Goal: Ask a question: Seek information or help from site administrators or community

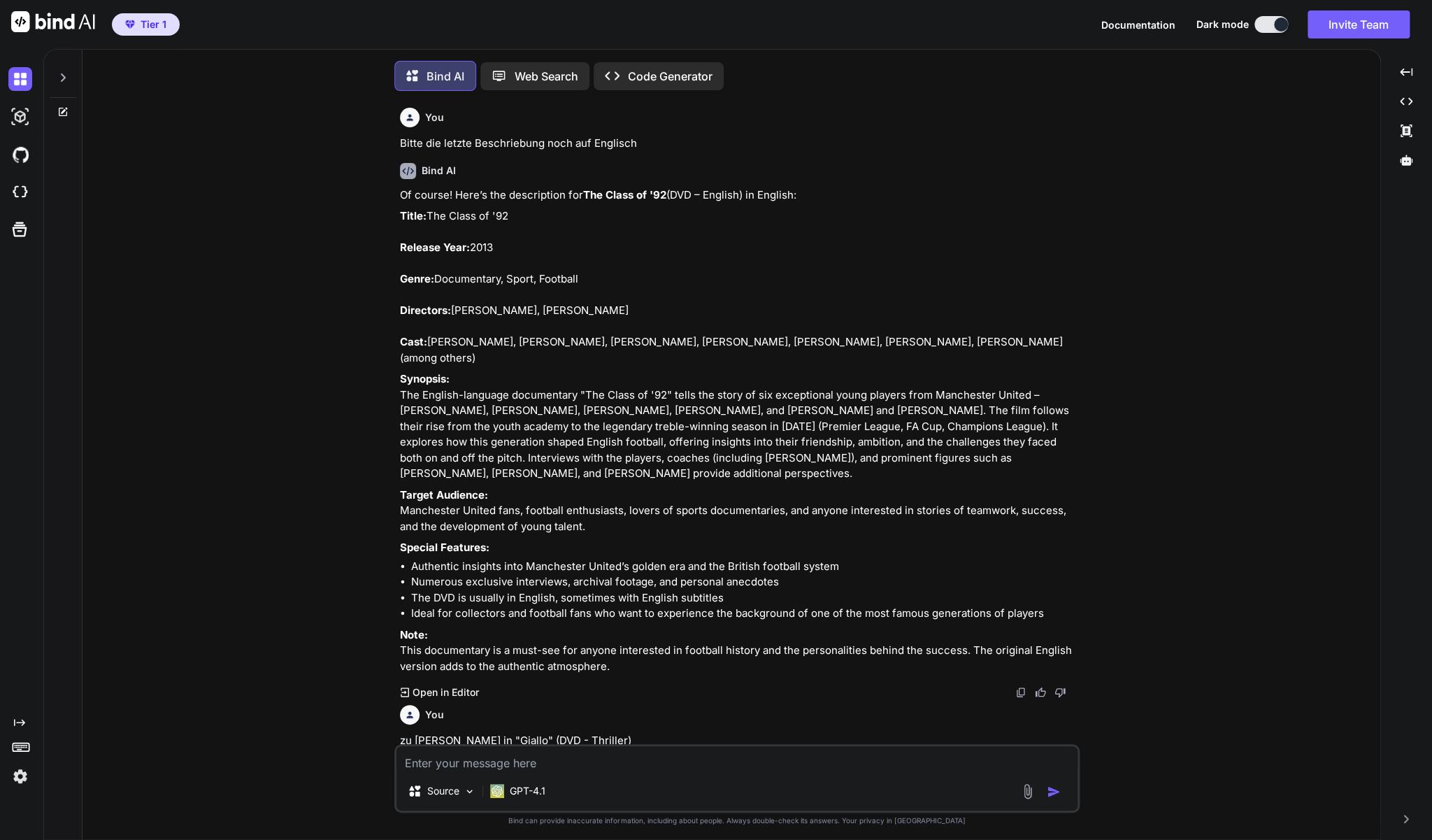
scroll to position [3, 0]
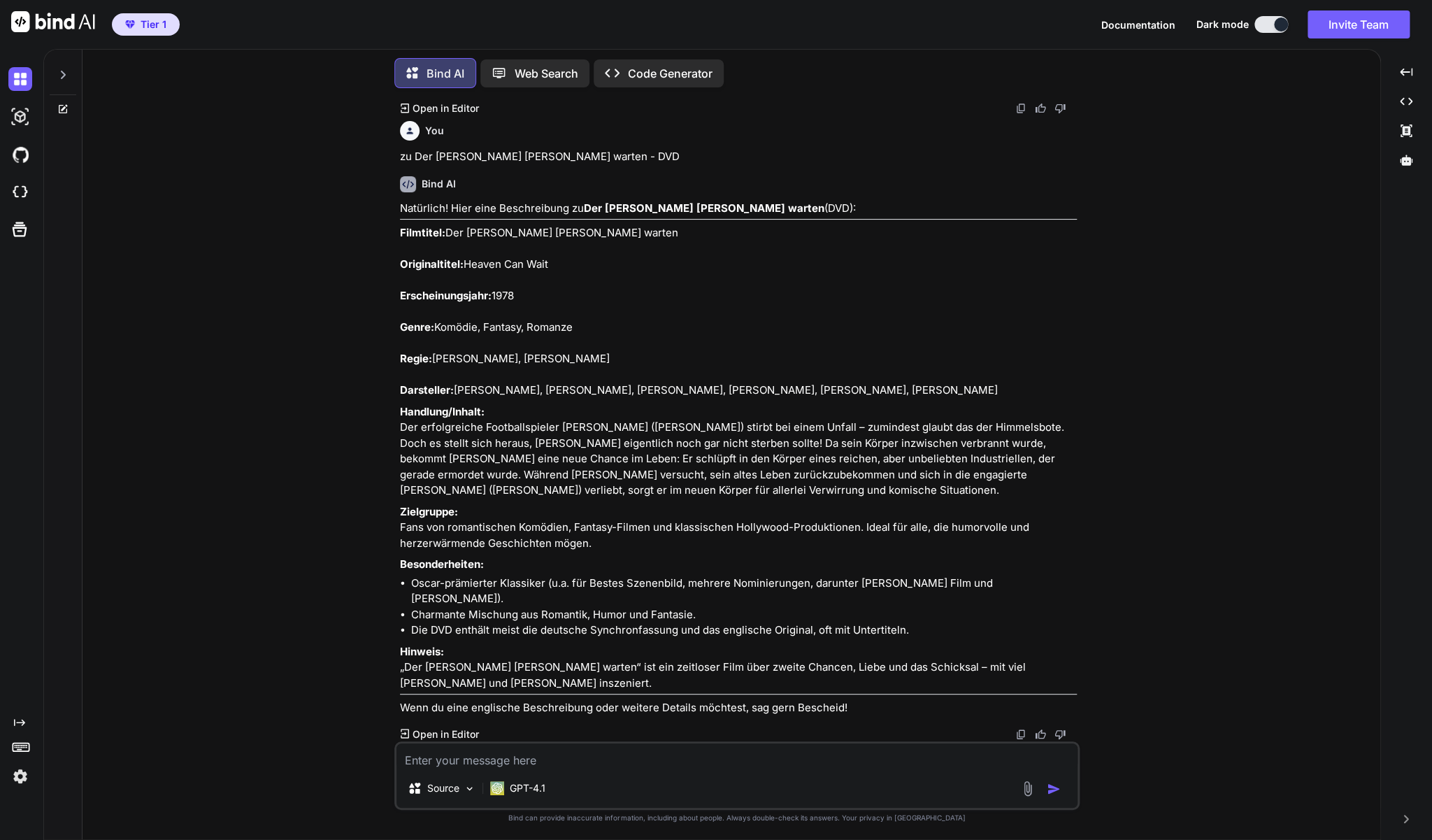
type textarea "x"
type textarea "z"
type textarea "x"
type textarea "zu"
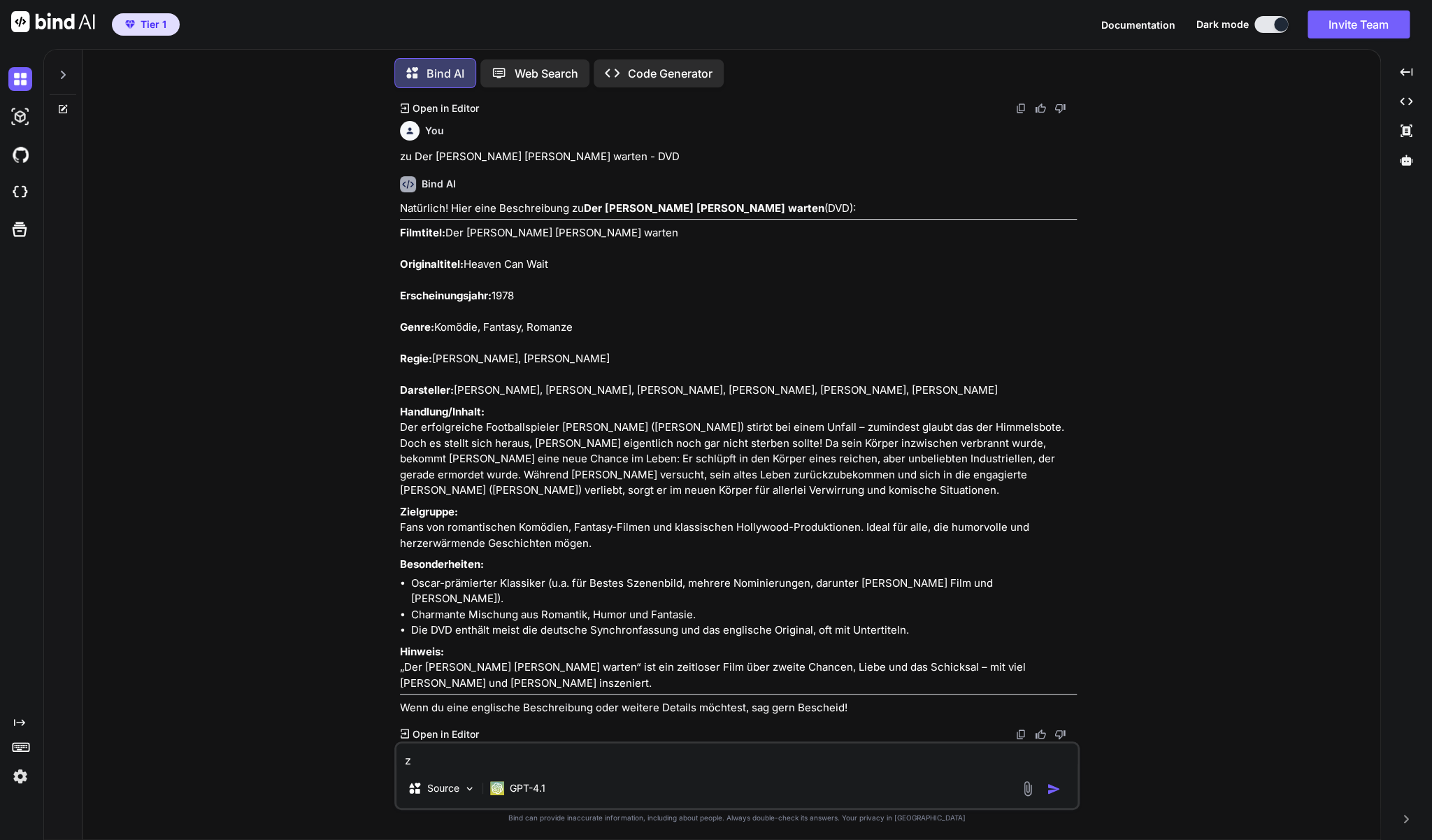
type textarea "x"
type textarea "zu"
type textarea "x"
type textarea "zu Unter [PERSON_NAME] Atmen - Das 2. Leben des [PERSON_NAME] (DVD)"
type textarea "x"
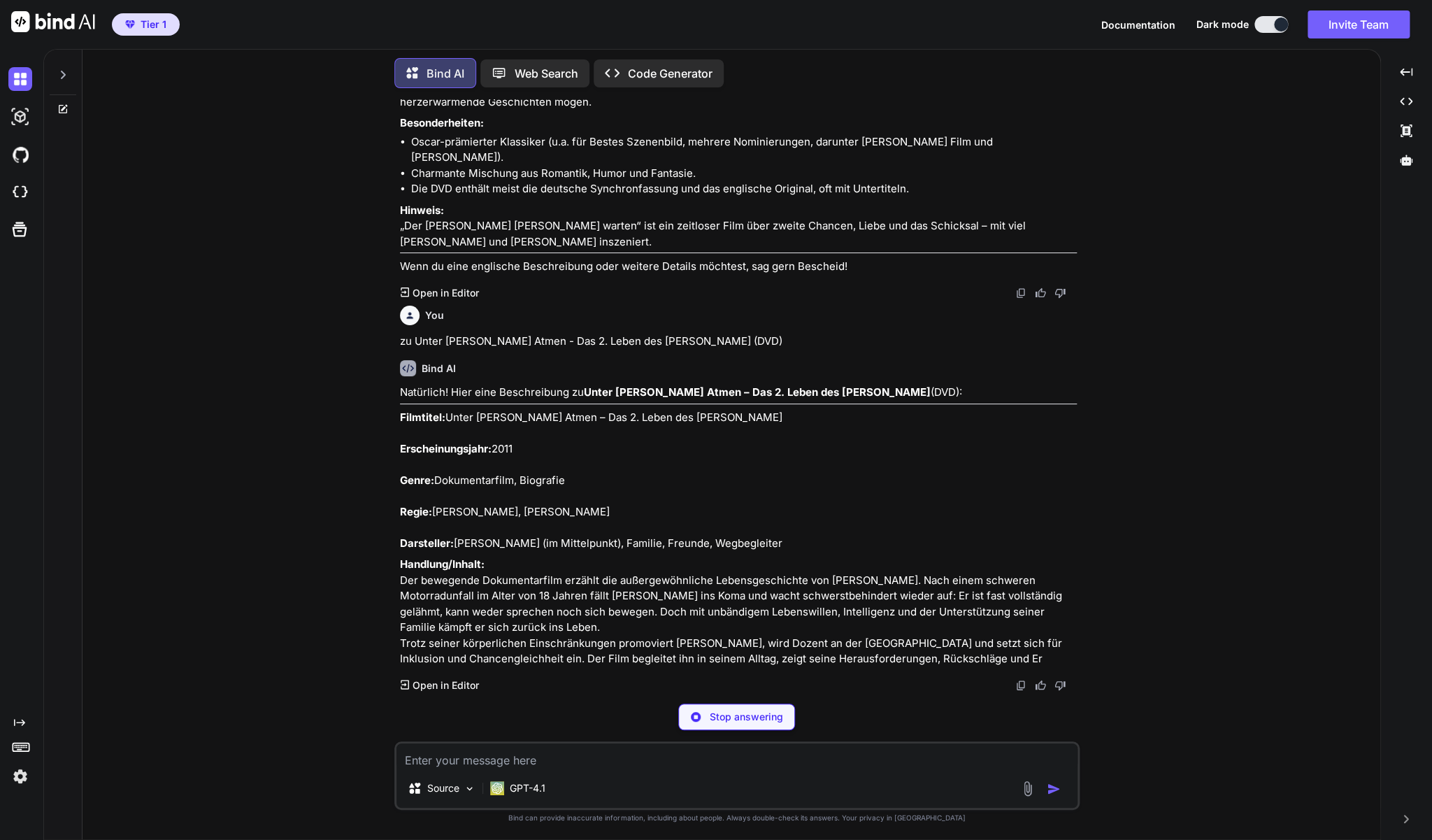
scroll to position [2998, 0]
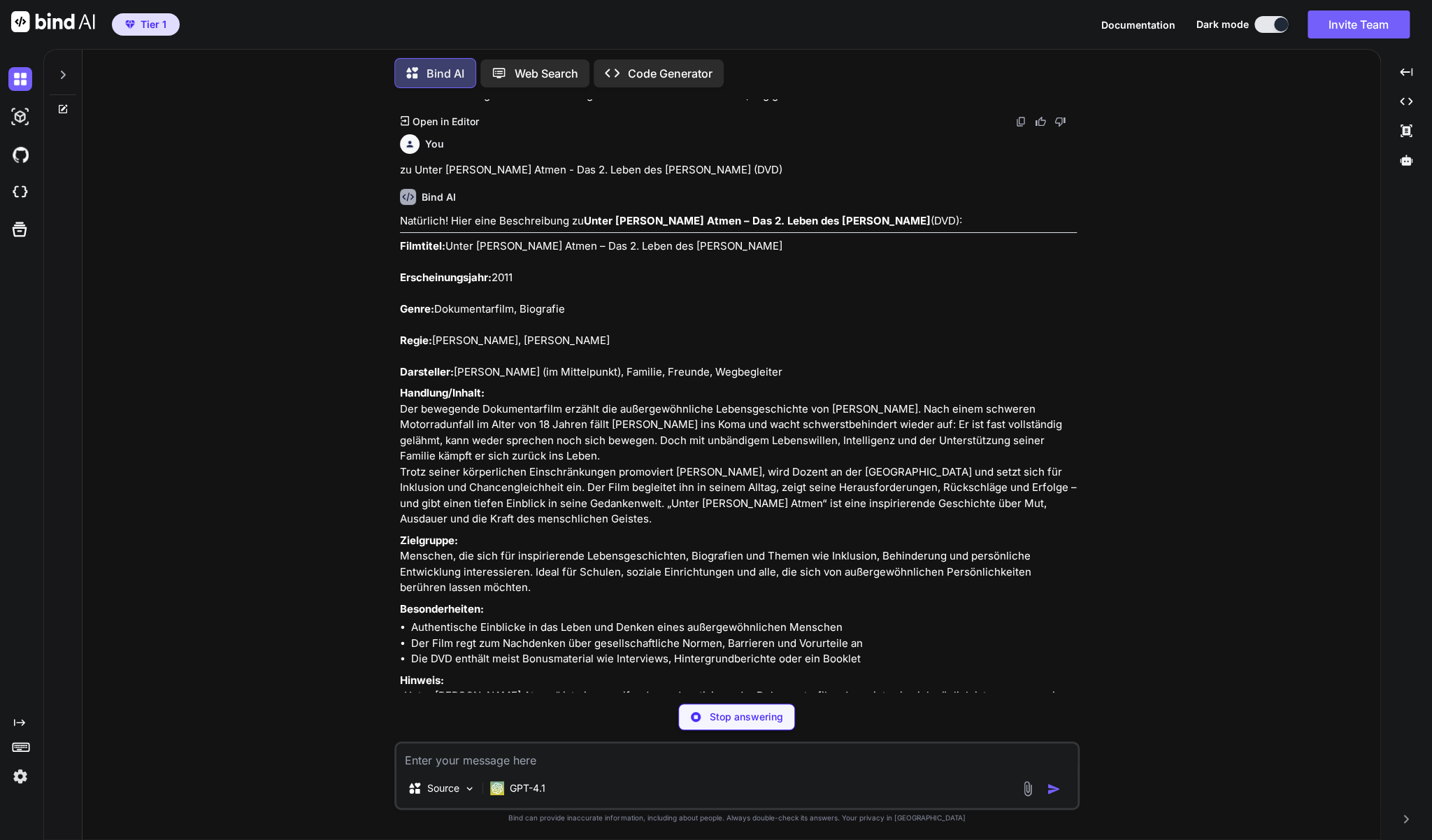
type textarea "x"
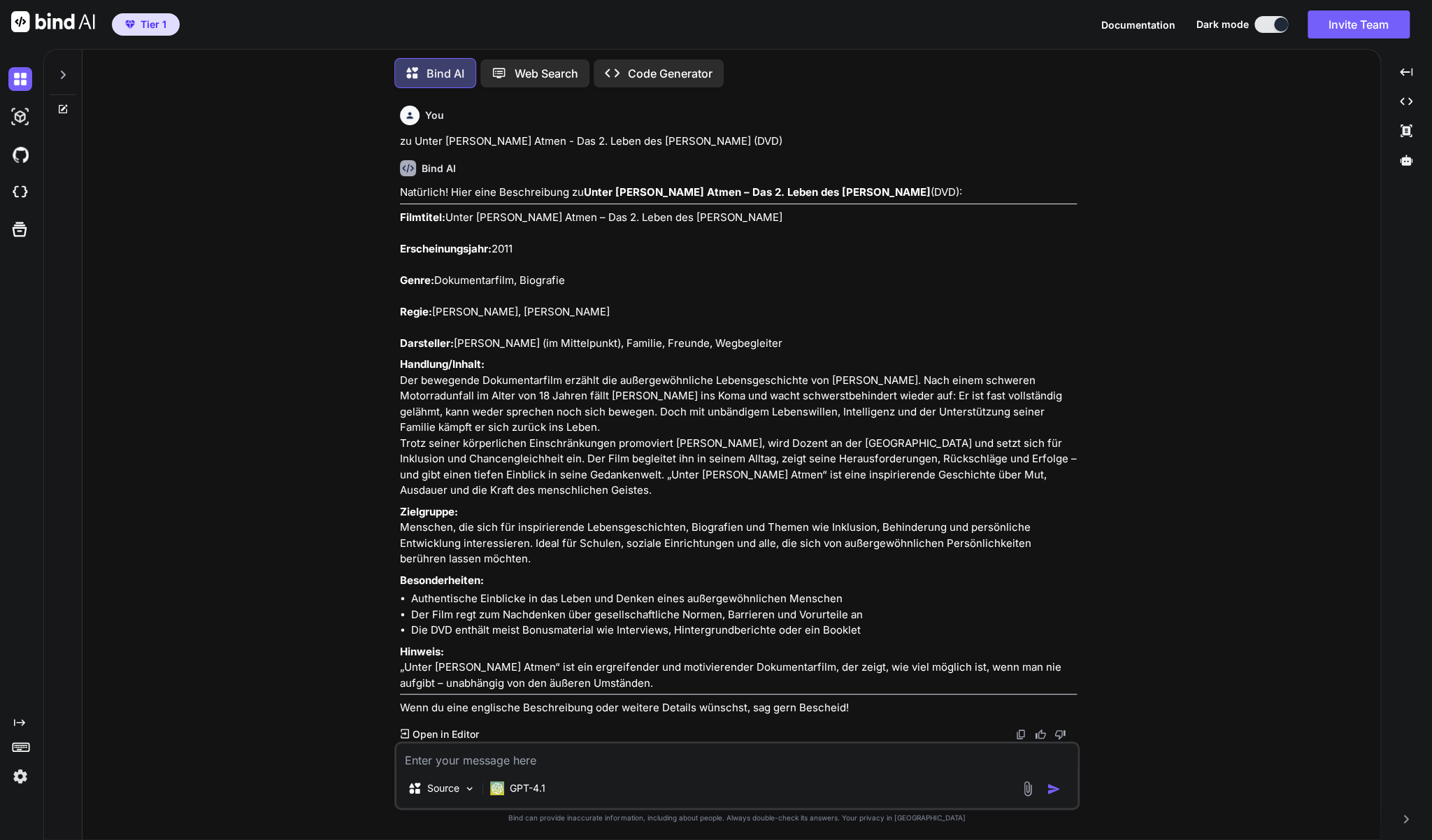
scroll to position [3229, 0]
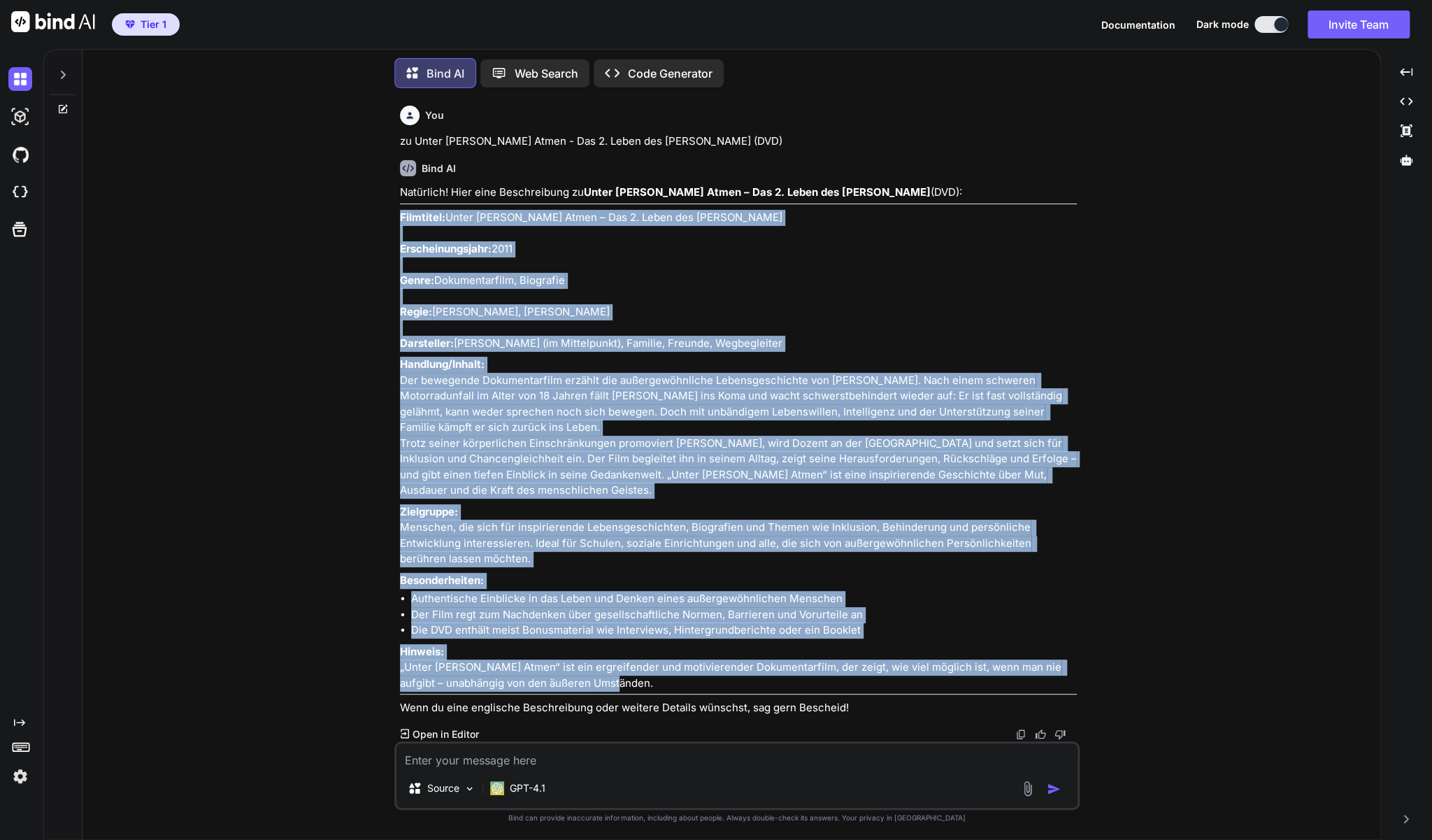
drag, startPoint x: 617, startPoint y: 683, endPoint x: 400, endPoint y: 158, distance: 568.1
click at [400, 184] on div "Natürlich! Hier eine Beschreibung zu Unter [PERSON_NAME] Atmen – Das 2. Leben d…" at bounding box center [738, 450] width 677 height 532
copy div "Loremipsu: Dolor Sitame Conse – Adi 3. Elits doe Te. Inci Utla Etdoloremagnaali…"
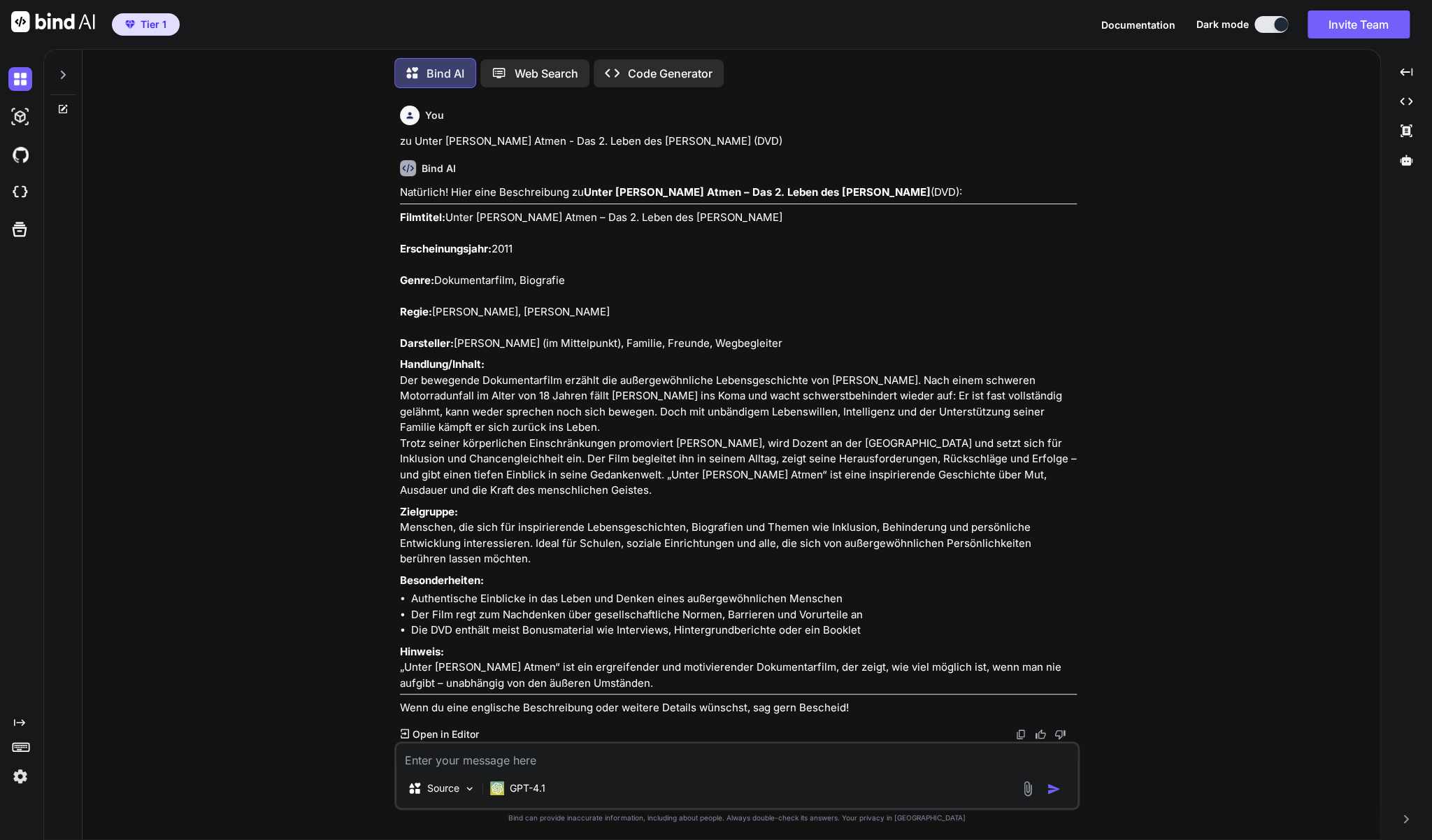
click at [476, 764] on textarea at bounding box center [737, 756] width 681 height 25
type textarea "z"
type textarea "x"
type textarea "zu"
type textarea "x"
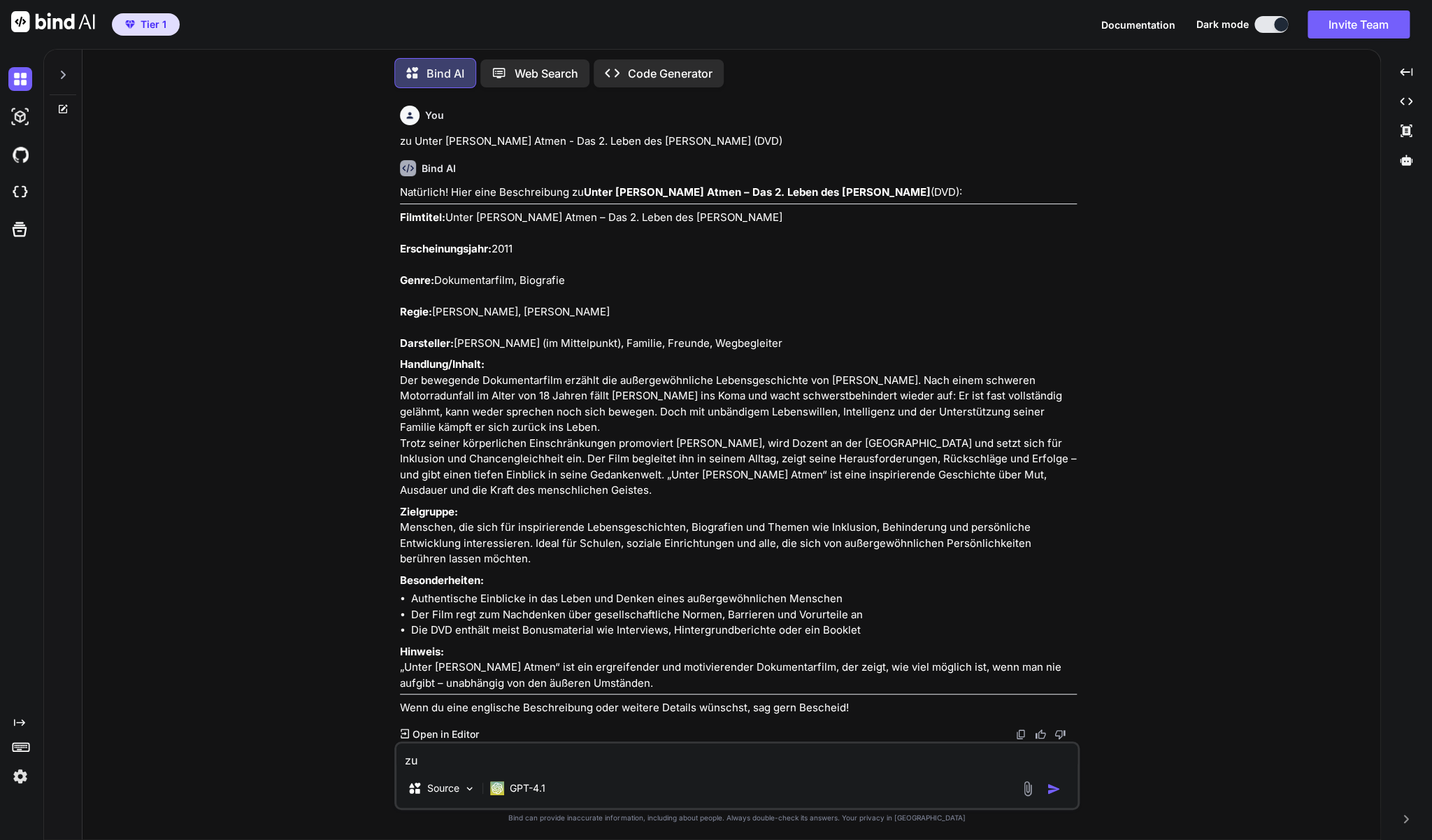
type textarea "zu"
type textarea "x"
paste textarea "Mafia - Die Paten von [US_STATE] - Uncut Version"
type textarea "zu Mafia - Die Paten von [US_STATE] - Uncut Version"
type textarea "x"
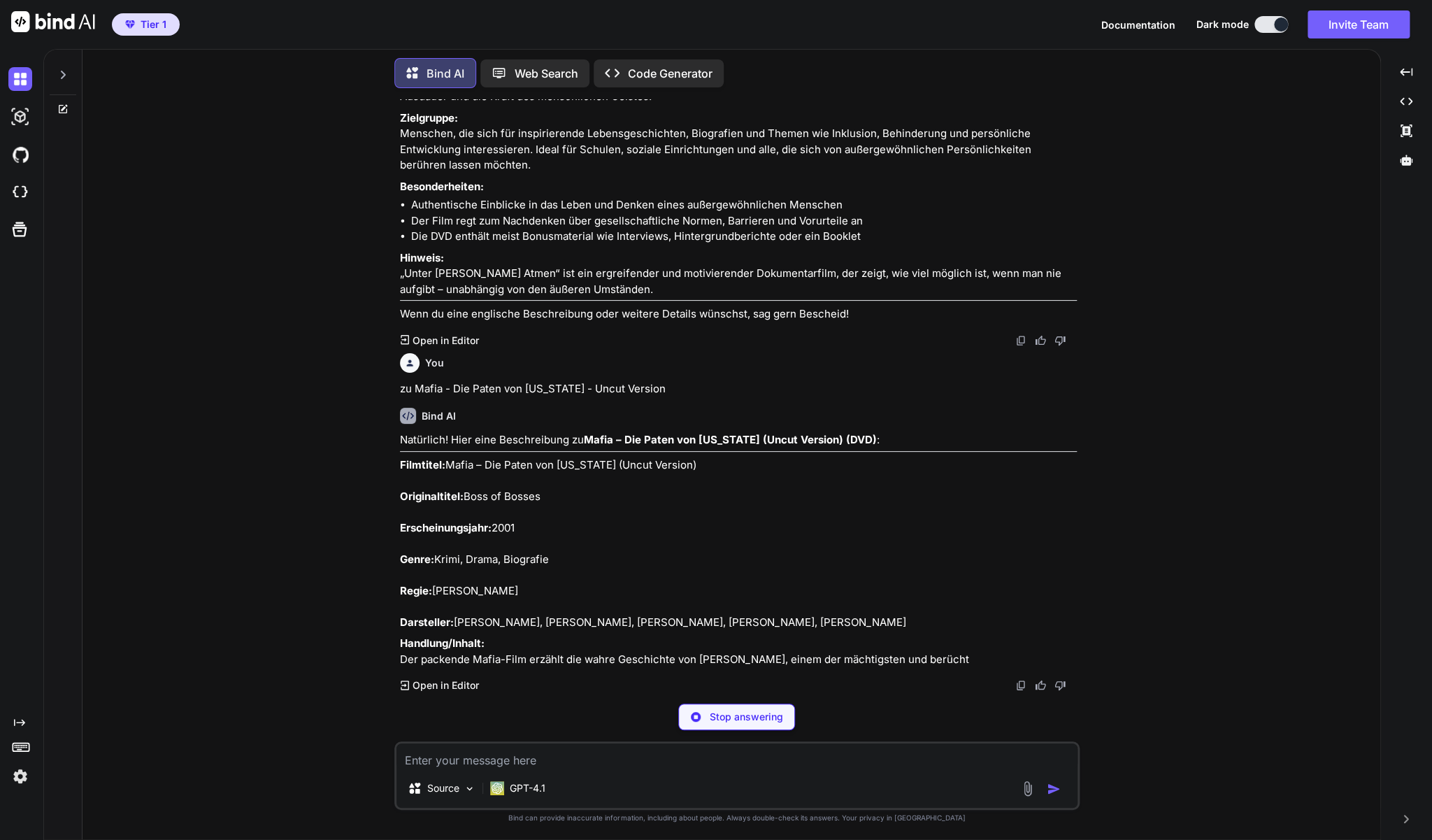
scroll to position [3639, 0]
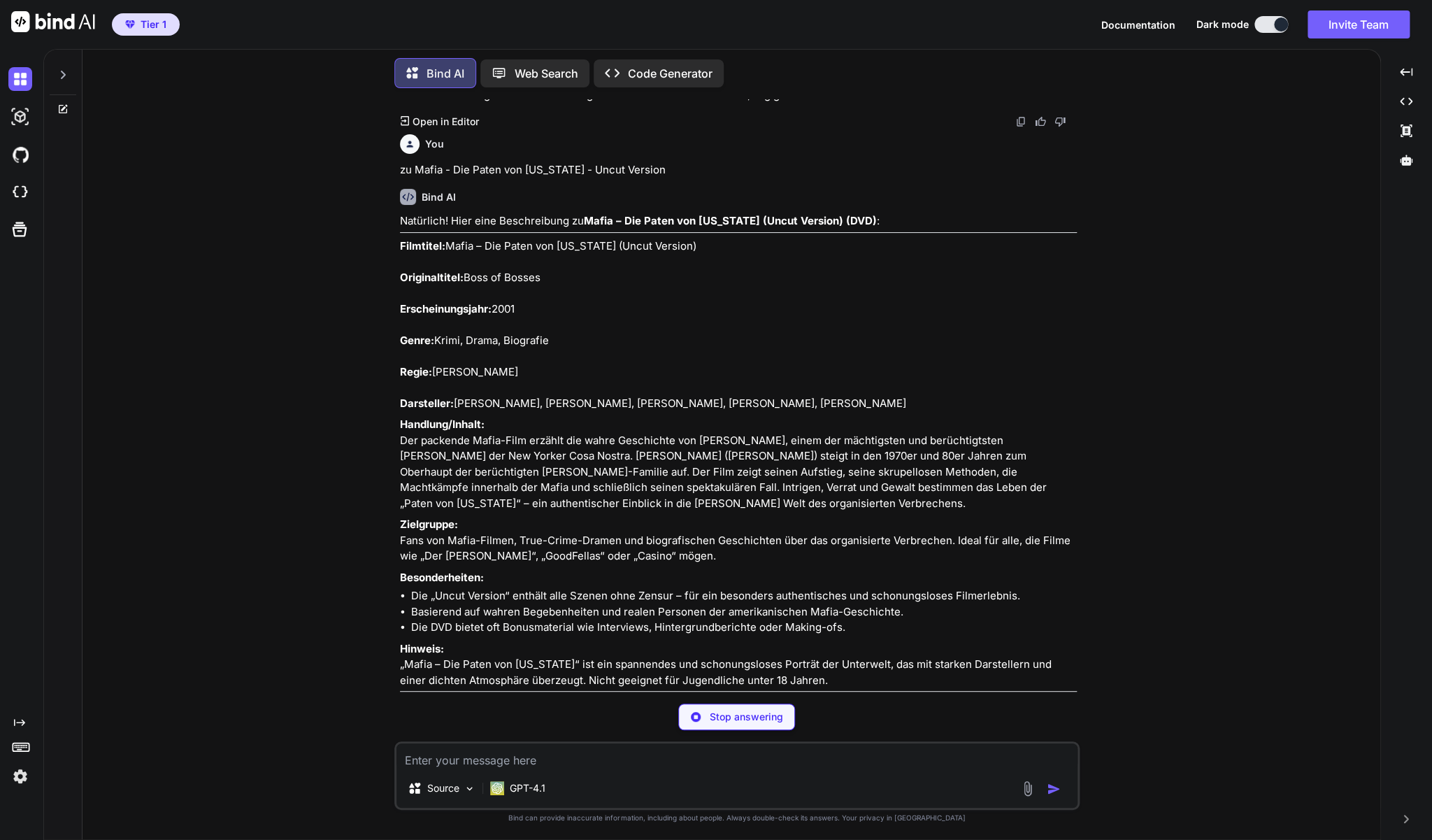
type textarea "x"
